Goal: Transaction & Acquisition: Subscribe to service/newsletter

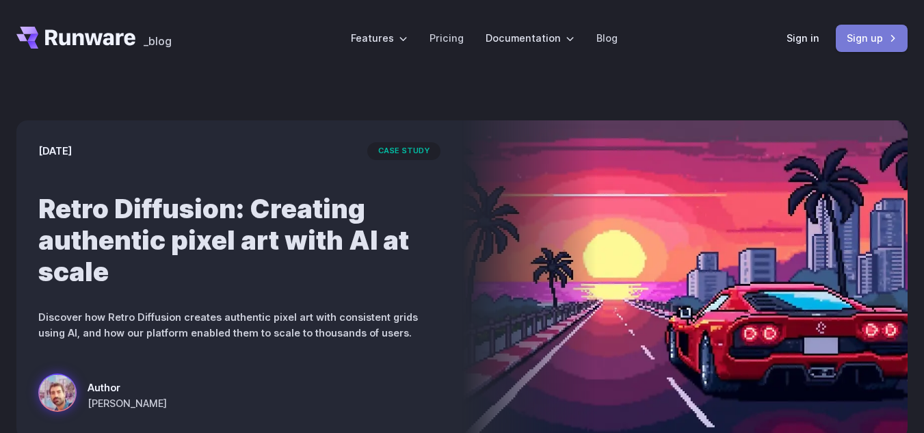
click at [868, 29] on link "Sign up" at bounding box center [871, 38] width 72 height 27
click at [799, 30] on link "Sign in" at bounding box center [802, 38] width 33 height 16
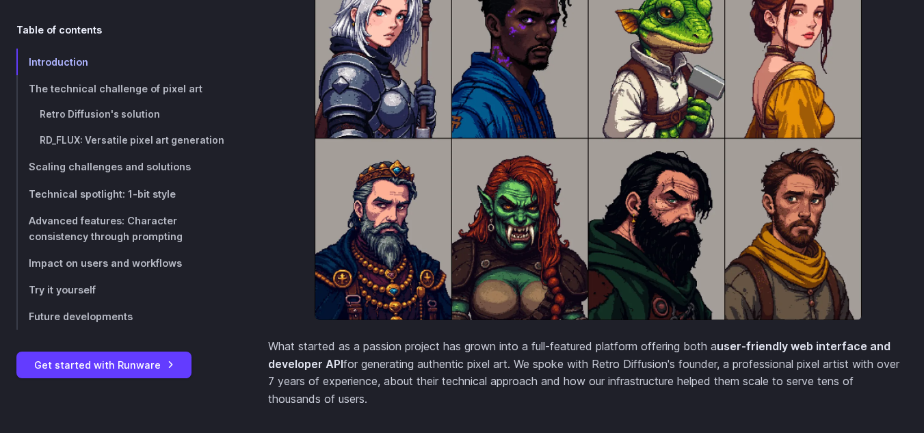
scroll to position [680, 0]
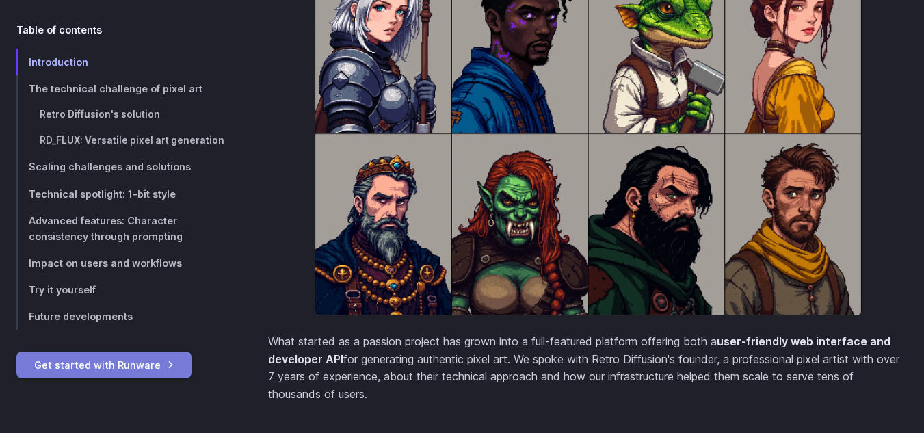
click at [111, 357] on link "Get started with Runware" at bounding box center [103, 364] width 175 height 27
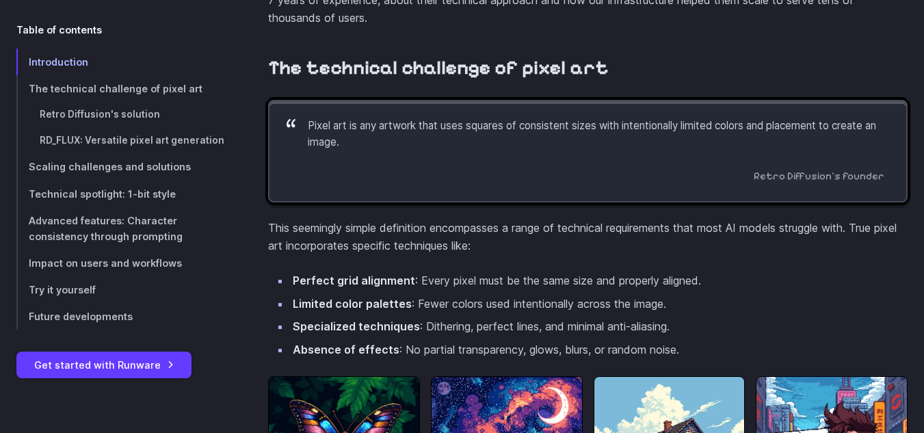
scroll to position [1060, 0]
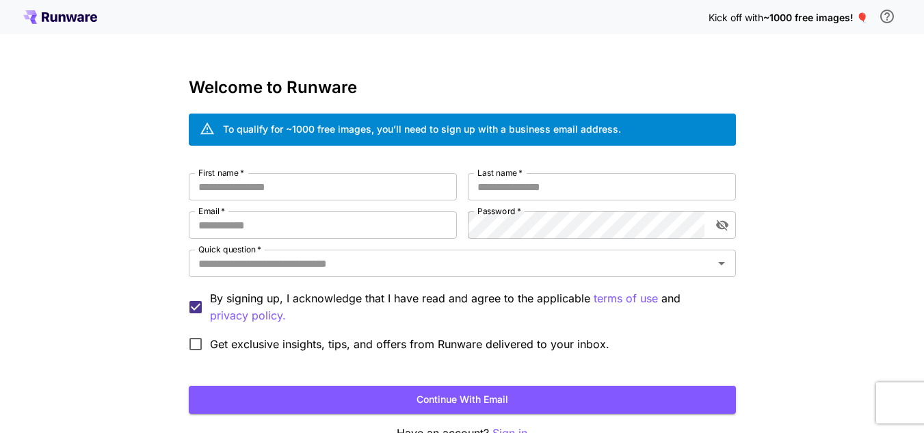
scroll to position [82, 0]
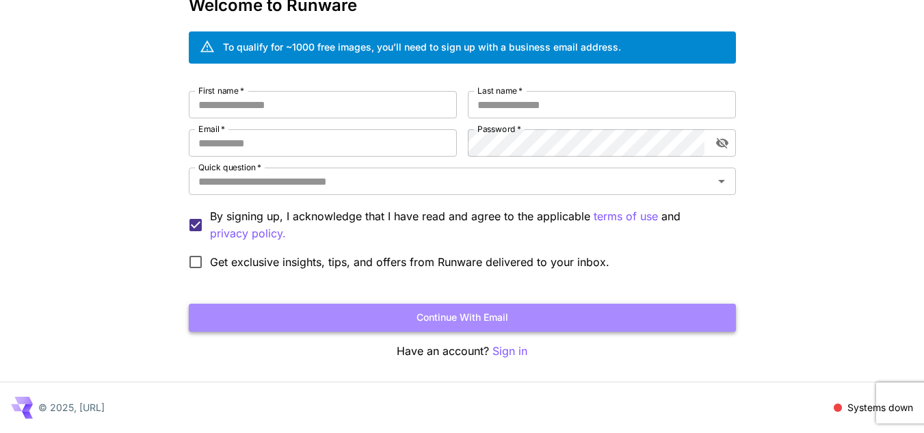
click at [467, 310] on button "Continue with email" at bounding box center [462, 318] width 547 height 28
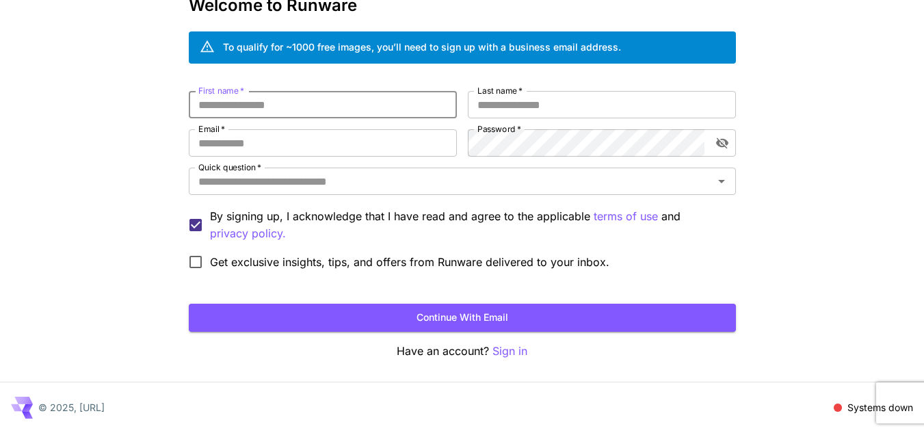
scroll to position [0, 0]
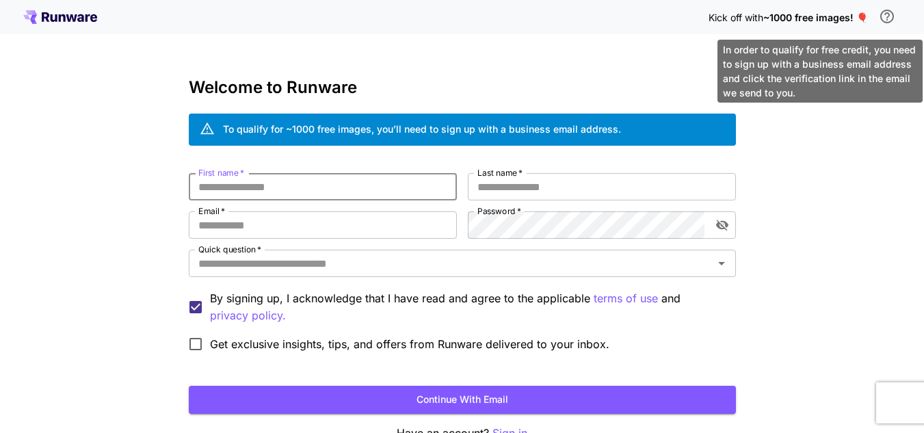
click at [887, 14] on icon "\a In order to qualify for free credit, you need to sign up with a business ema…" at bounding box center [887, 17] width 14 height 14
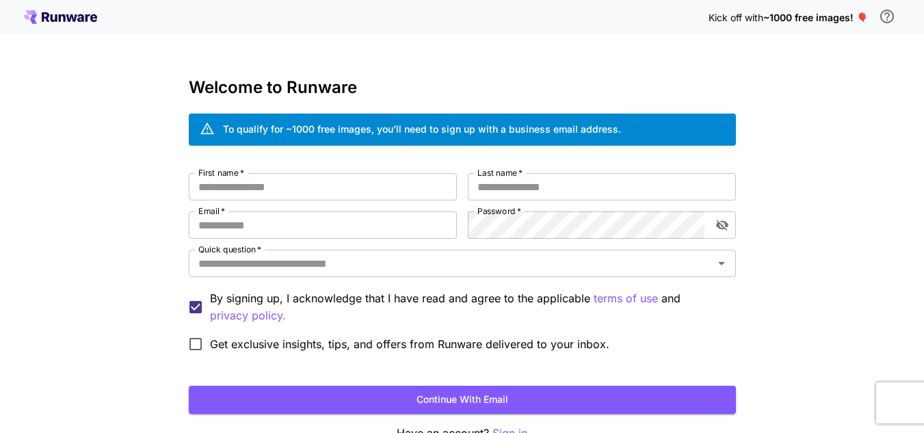
click at [835, 178] on div "Kick off with ~1000 free images! 🎈 Welcome to Runware To qualify for ~1000 free…" at bounding box center [462, 257] width 924 height 515
